Goal: Navigation & Orientation: Find specific page/section

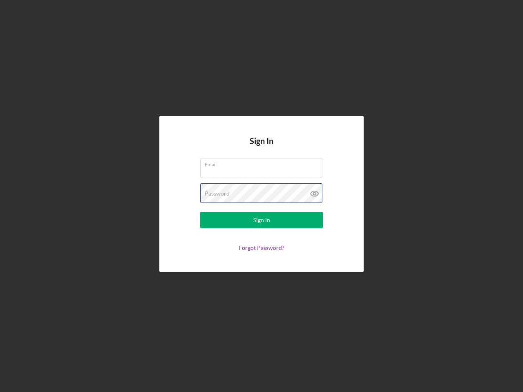
click at [261, 196] on div "Password" at bounding box center [261, 193] width 122 height 20
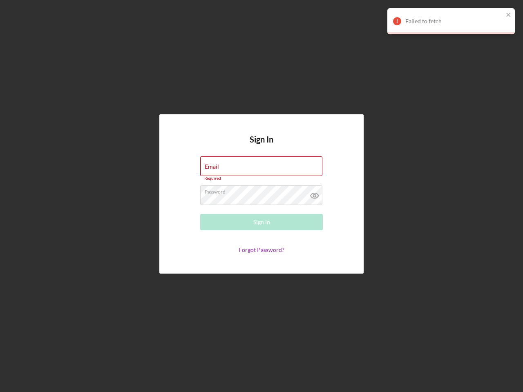
click at [314, 194] on icon at bounding box center [314, 195] width 20 height 20
